Goal: Task Accomplishment & Management: Use online tool/utility

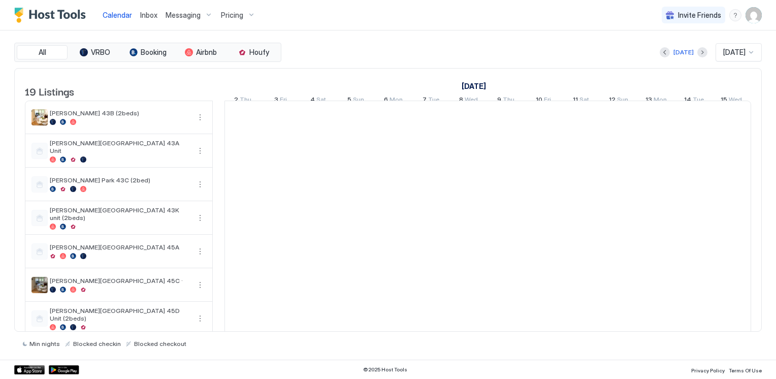
scroll to position [0, 564]
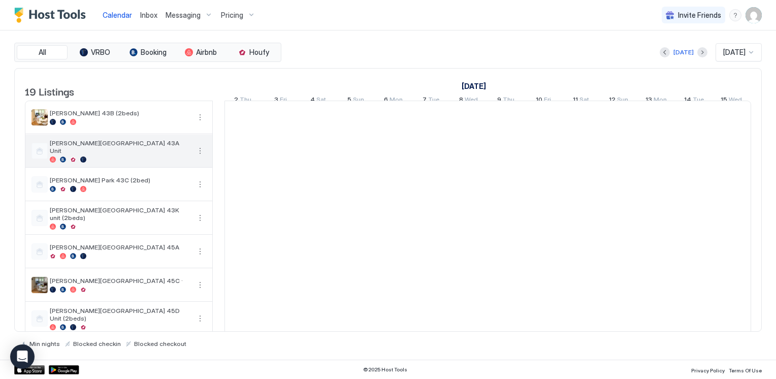
click at [439, 48] on div "[DATE] [DATE]" at bounding box center [522, 52] width 478 height 18
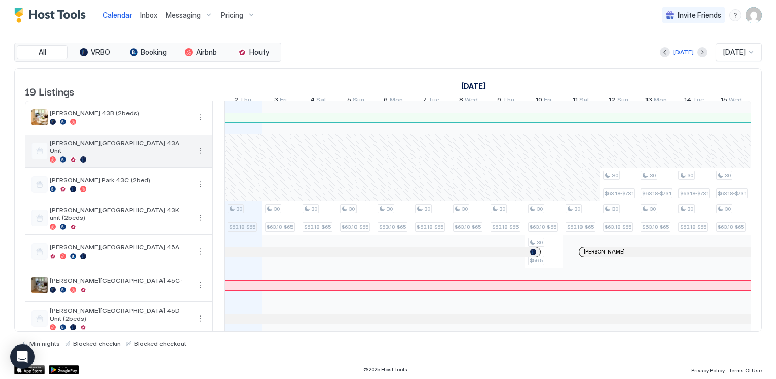
scroll to position [0, 0]
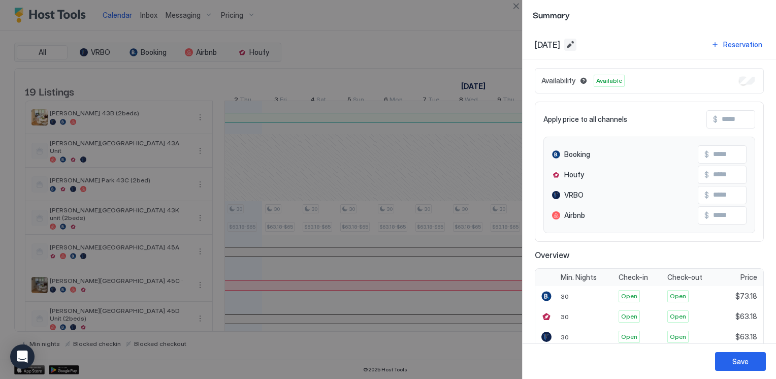
click at [576, 43] on button "Edit date range" at bounding box center [570, 45] width 12 height 12
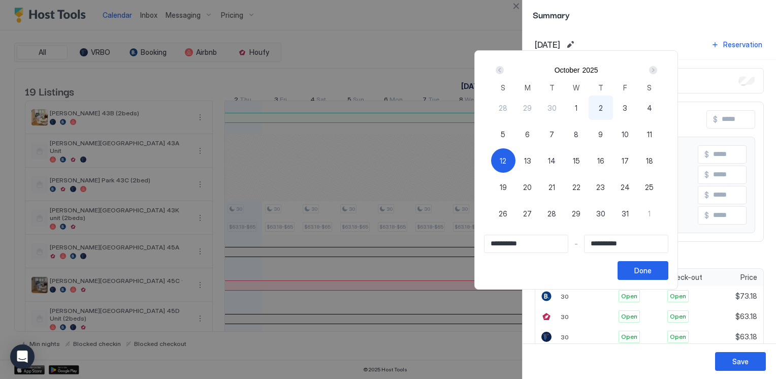
click at [515, 160] on div "12" at bounding box center [503, 160] width 24 height 24
click at [506, 159] on span "12" at bounding box center [503, 160] width 7 height 11
type input "**********"
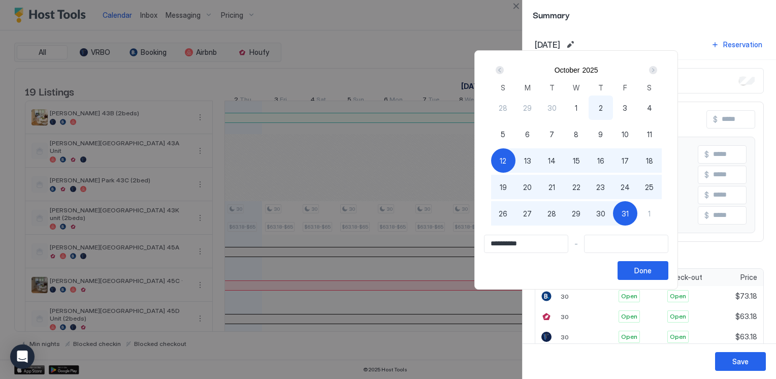
click at [637, 214] on div "31" at bounding box center [625, 213] width 24 height 24
type input "**********"
click at [652, 269] on div "Done" at bounding box center [642, 270] width 17 height 11
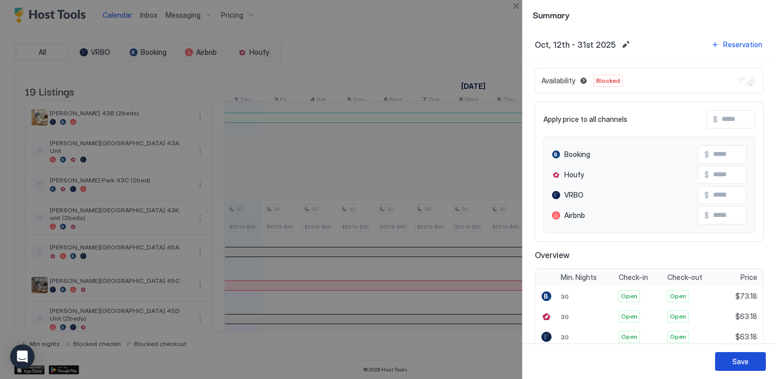
click at [747, 364] on div "Save" at bounding box center [740, 361] width 16 height 11
